Goal: Information Seeking & Learning: Learn about a topic

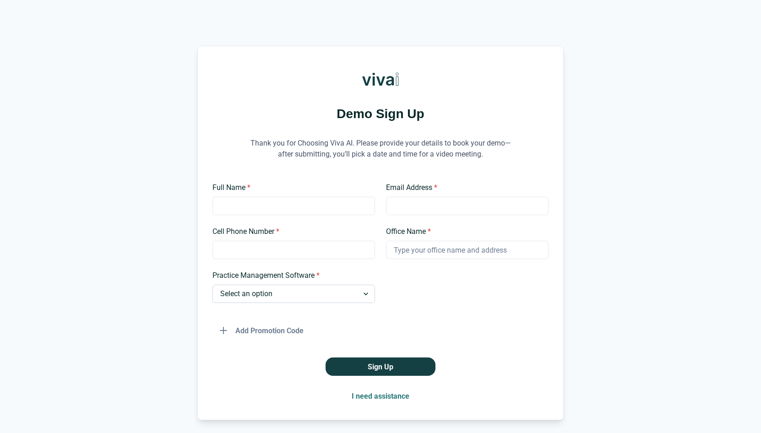
click at [332, 292] on select "Select an option Dentrix Open Dental EagleSoft Denticon Other" at bounding box center [293, 294] width 162 height 18
click at [432, 242] on input "Office Name *" at bounding box center [467, 250] width 162 height 18
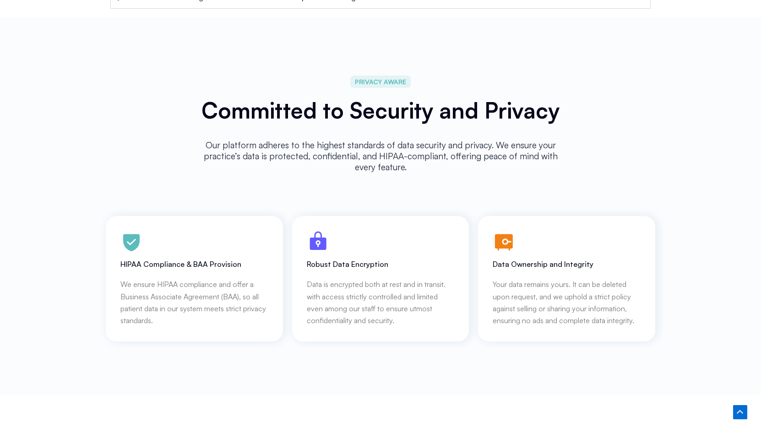
scroll to position [4003, 0]
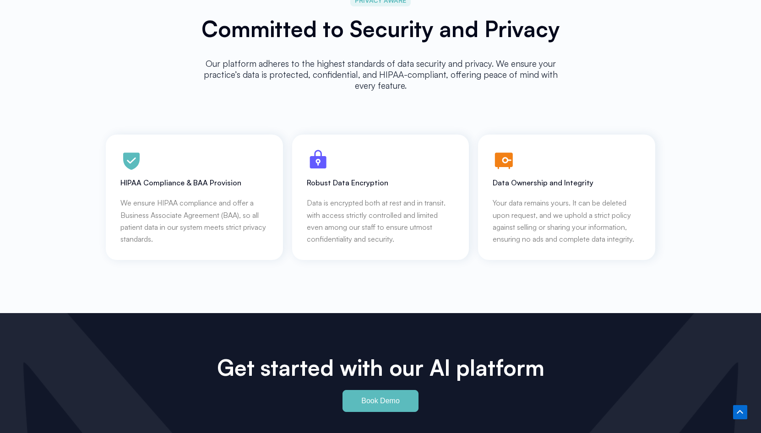
click at [650, 43] on div "PRIVACY AWARE Committed to Security and Privacy Our platform adheres to the hig…" at bounding box center [380, 124] width 549 height 377
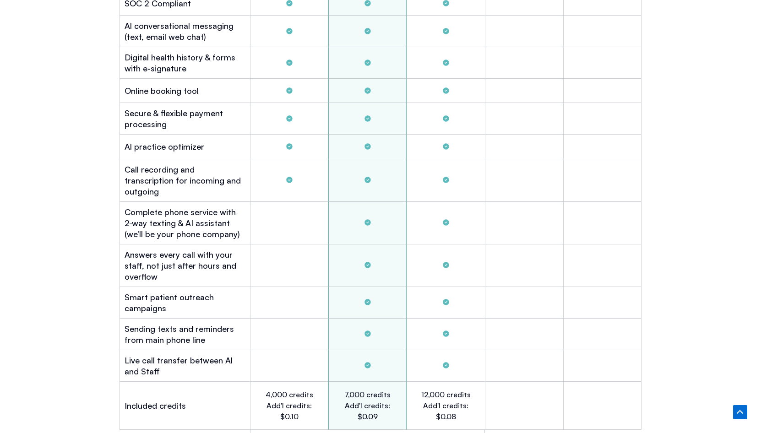
scroll to position [2296, 0]
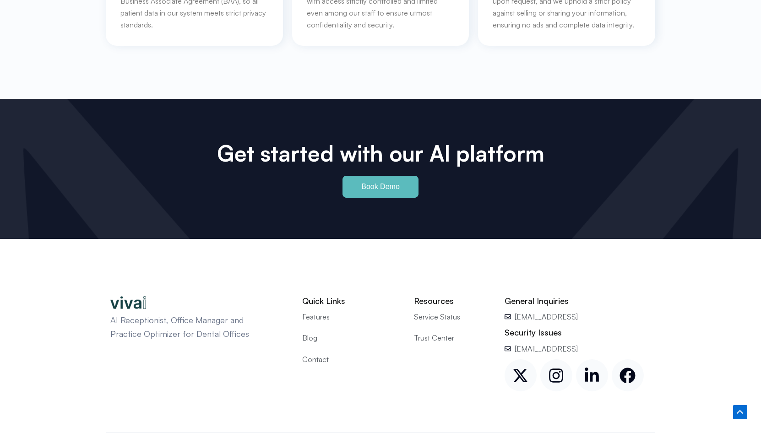
scroll to position [4253, 0]
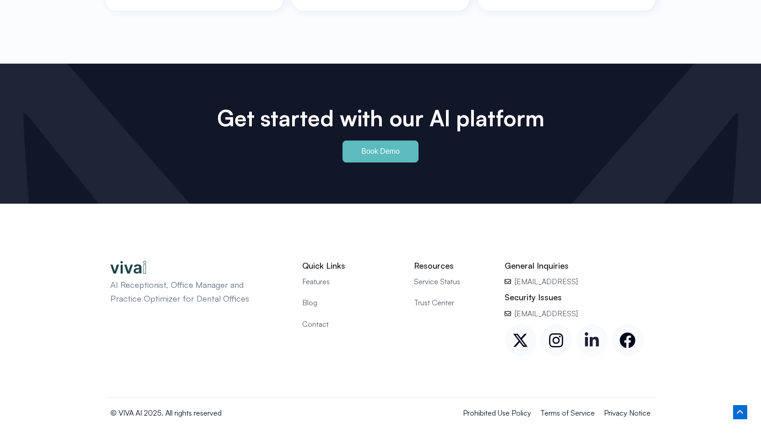
click at [600, 330] on link "Linkedin-in" at bounding box center [592, 340] width 32 height 32
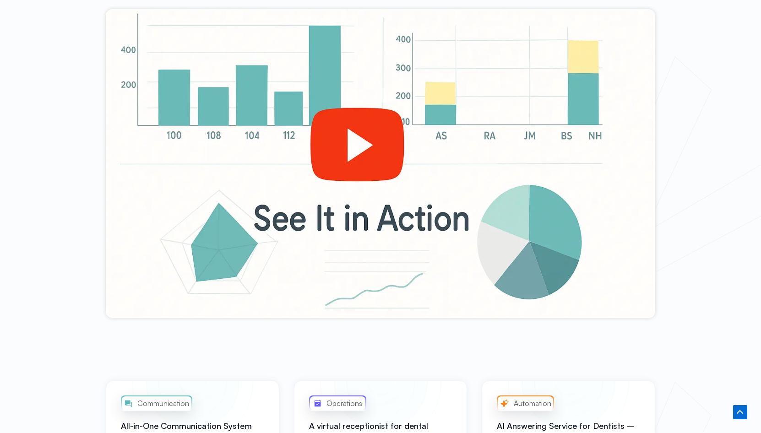
scroll to position [0, 0]
